Goal: Task Accomplishment & Management: Understand process/instructions

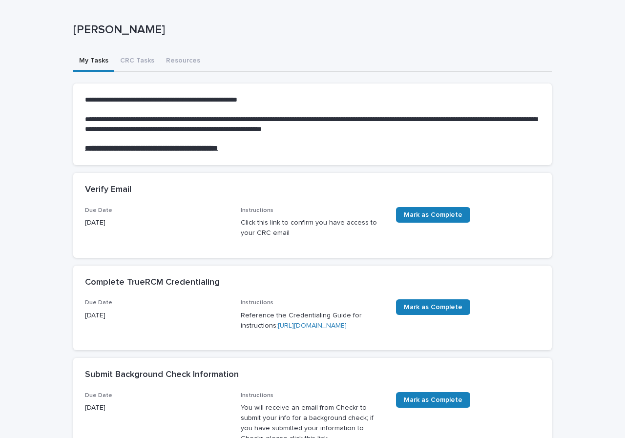
scroll to position [42, 0]
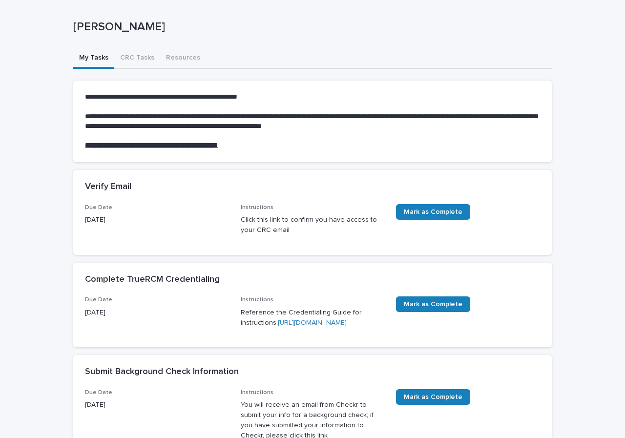
click at [604, 42] on div "**********" at bounding box center [312, 387] width 625 height 795
click at [419, 210] on span "Mark as Complete" at bounding box center [433, 212] width 59 height 7
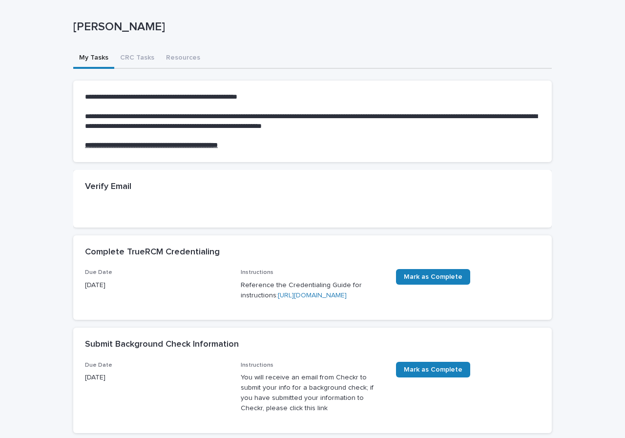
scroll to position [0, 0]
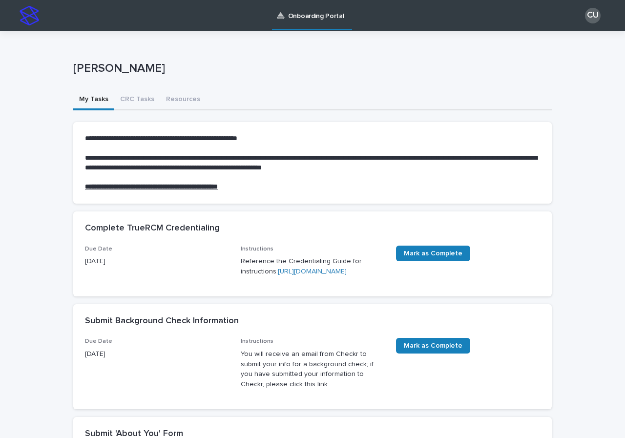
click at [282, 275] on link "https://drive.google.com/file/d/1DpBxr9vK-UVmlBmuWVksWPq30M48Weo9/view" at bounding box center [312, 271] width 69 height 7
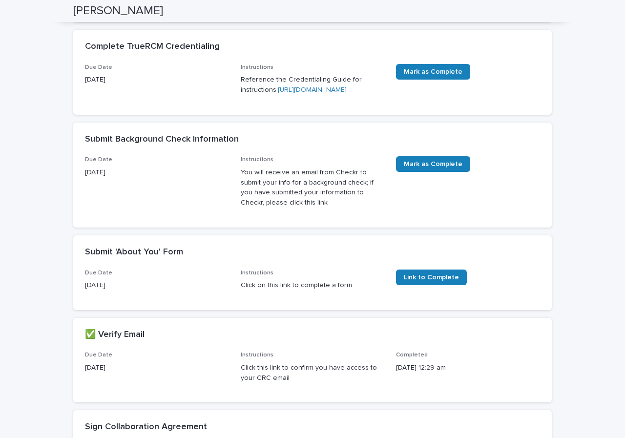
scroll to position [226, 0]
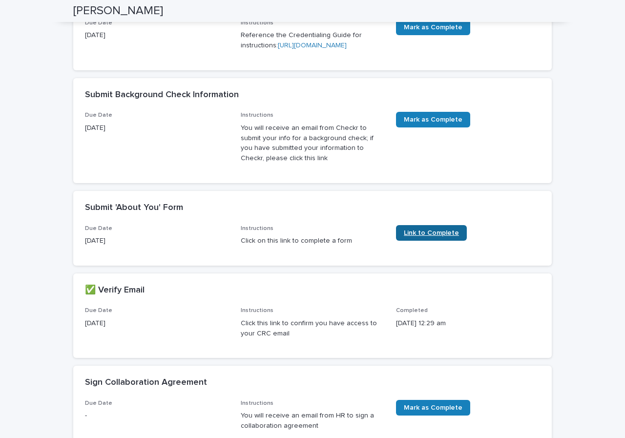
click at [418, 236] on span "Link to Complete" at bounding box center [431, 233] width 55 height 7
